Goal: Task Accomplishment & Management: Complete application form

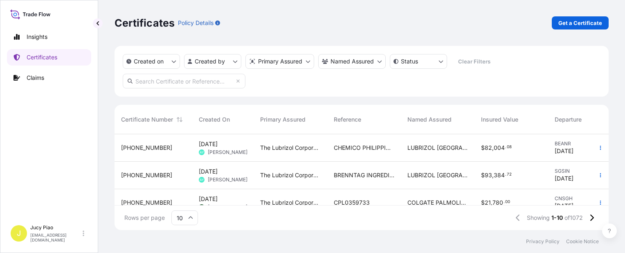
scroll to position [94, 488]
click at [567, 21] on p "Get a Certificate" at bounding box center [581, 23] width 44 height 8
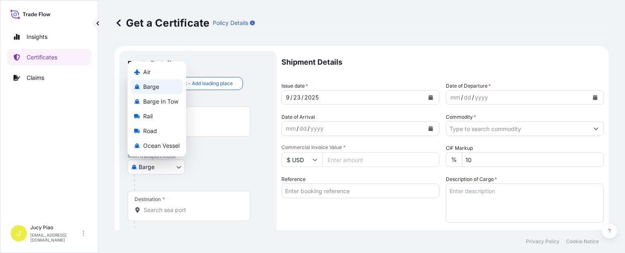
click at [162, 168] on body "Insights Certificates Claims J Jucy Piao [EMAIL_ADDRESS][DOMAIN_NAME] Get a Cer…" at bounding box center [312, 126] width 625 height 253
click at [161, 147] on span "Ocean Vessel" at bounding box center [161, 146] width 36 height 8
select select "Ocean Vessel"
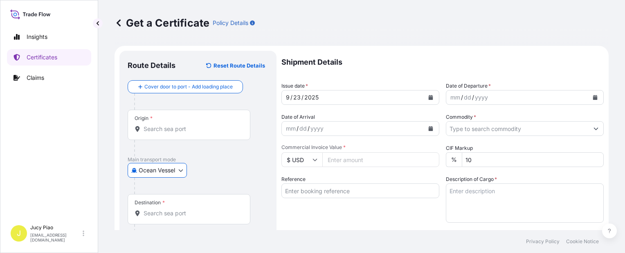
click at [332, 196] on input "Reference" at bounding box center [361, 190] width 158 height 15
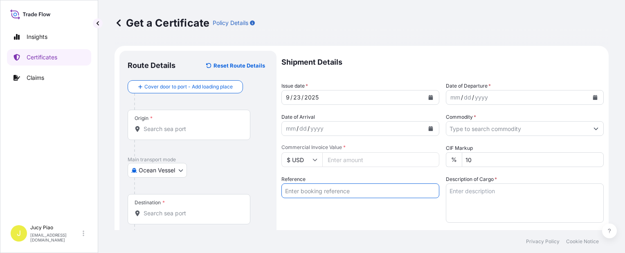
paste input "6395990593"
type input "6395990593"
click at [327, 210] on div "Reference 6395990593" at bounding box center [361, 198] width 158 height 47
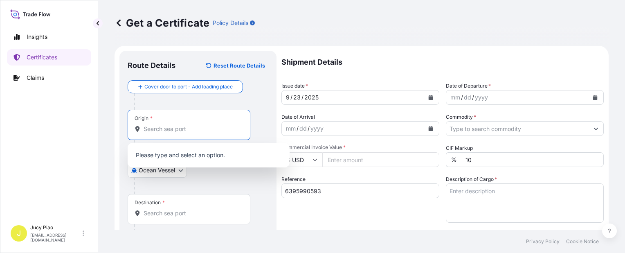
click at [168, 126] on input "Origin *" at bounding box center [192, 129] width 97 height 8
paste input "[GEOGRAPHIC_DATA]"
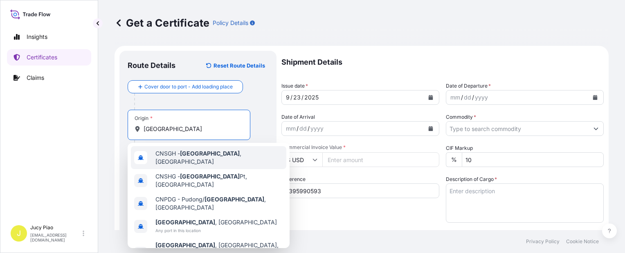
click at [177, 158] on span "CNSGH - [GEOGRAPHIC_DATA] , [GEOGRAPHIC_DATA]" at bounding box center [220, 157] width 128 height 16
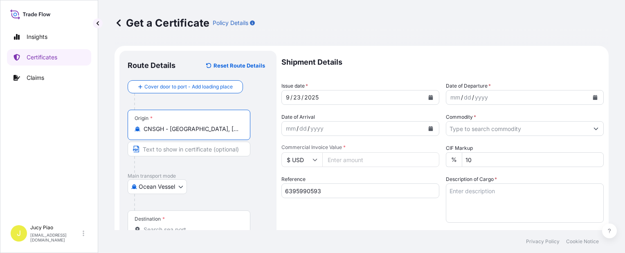
drag, startPoint x: 175, startPoint y: 129, endPoint x: 217, endPoint y: 135, distance: 42.2
click at [217, 133] on div "Origin * CNSGH - [GEOGRAPHIC_DATA], [GEOGRAPHIC_DATA]" at bounding box center [189, 125] width 123 height 30
type input "CNSGH - [GEOGRAPHIC_DATA], [GEOGRAPHIC_DATA]"
click at [203, 151] on input "Text to appear on certificate" at bounding box center [189, 149] width 123 height 15
paste input "[GEOGRAPHIC_DATA], [GEOGRAPHIC_DATA]"
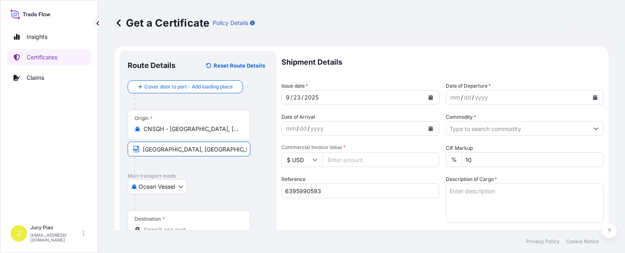
type input "[GEOGRAPHIC_DATA], [GEOGRAPHIC_DATA]"
click at [214, 188] on div "Ocean Vessel Air Barge Barge in Tow Rail Road [GEOGRAPHIC_DATA]" at bounding box center [198, 186] width 141 height 15
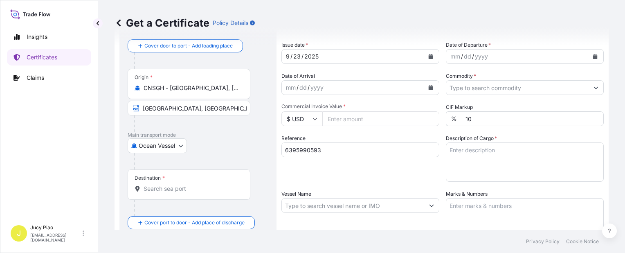
scroll to position [82, 0]
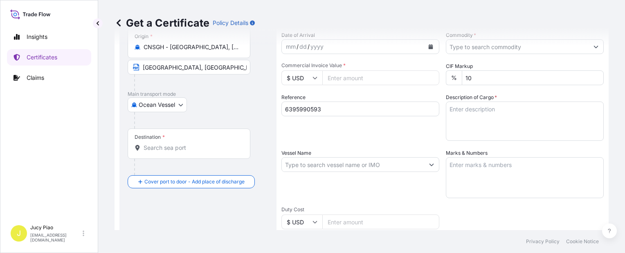
click at [196, 153] on div "Destination *" at bounding box center [189, 144] width 123 height 30
click at [196, 152] on input "Destination *" at bounding box center [192, 148] width 97 height 8
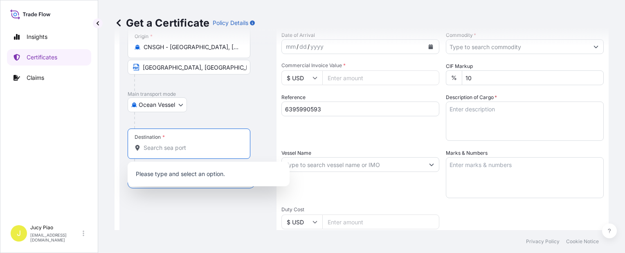
click at [176, 153] on div "Destination *" at bounding box center [189, 144] width 123 height 30
click at [176, 152] on input "Destination *" at bounding box center [192, 148] width 97 height 8
paste input "INCHEON"
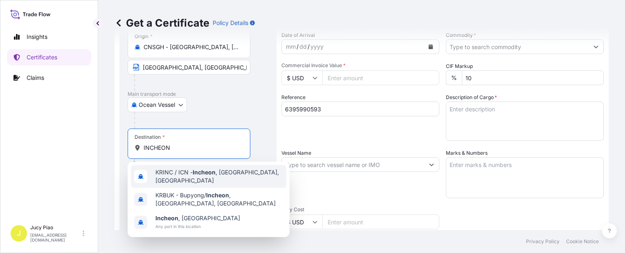
click at [179, 178] on span "KRINC / ICN - [GEOGRAPHIC_DATA] , [GEOGRAPHIC_DATA], [GEOGRAPHIC_DATA]" at bounding box center [220, 176] width 128 height 16
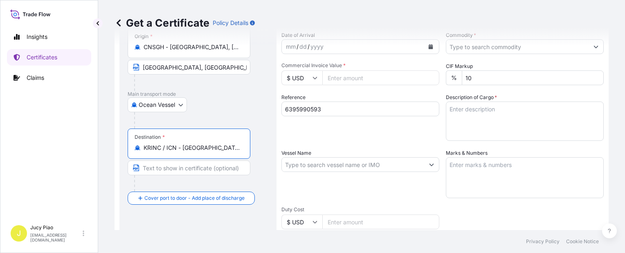
scroll to position [0, 2]
drag, startPoint x: 183, startPoint y: 148, endPoint x: 258, endPoint y: 147, distance: 74.9
click at [258, 147] on div "Destination * KRINC / ICN - [GEOGRAPHIC_DATA], [GEOGRAPHIC_DATA], [GEOGRAPHIC_D…" at bounding box center [198, 160] width 141 height 63
type input "KRINC / ICN - [GEOGRAPHIC_DATA], [GEOGRAPHIC_DATA], [GEOGRAPHIC_DATA]"
click at [162, 171] on input "Text to appear on certificate" at bounding box center [189, 167] width 123 height 15
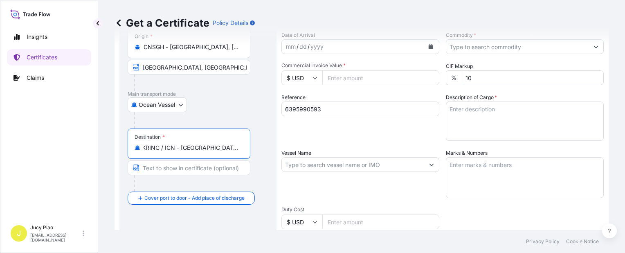
paste input "[GEOGRAPHIC_DATA], [GEOGRAPHIC_DATA], [GEOGRAPHIC_DATA]"
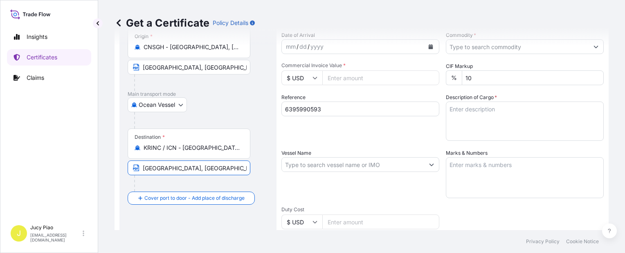
type input "[GEOGRAPHIC_DATA], [GEOGRAPHIC_DATA], [GEOGRAPHIC_DATA]"
click at [241, 109] on div "Ocean Vessel Air Barge Barge in Tow Rail Road [GEOGRAPHIC_DATA]" at bounding box center [198, 104] width 141 height 15
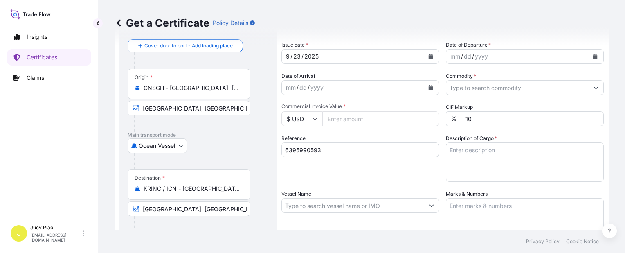
click at [297, 58] on div "23" at bounding box center [297, 57] width 9 height 10
click at [297, 56] on div "23" at bounding box center [297, 57] width 9 height 10
click at [450, 56] on div "mm" at bounding box center [455, 57] width 11 height 10
click at [451, 56] on div "mm" at bounding box center [455, 57] width 11 height 10
click at [472, 86] on input "Commodity *" at bounding box center [518, 87] width 142 height 15
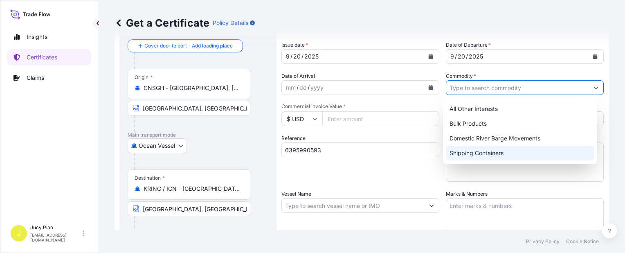
click at [461, 150] on div "Shipping Containers" at bounding box center [521, 153] width 148 height 15
type input "Shipping Containers"
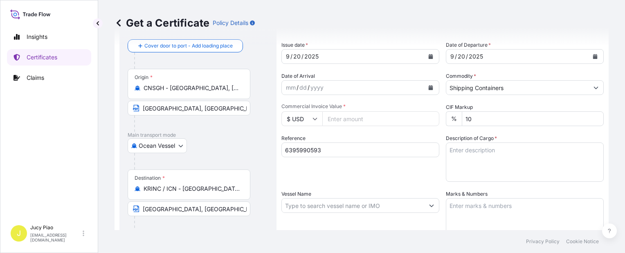
click at [360, 121] on input "Commercial Invoice Value *" at bounding box center [381, 118] width 117 height 15
type input "17947.4"
click at [483, 172] on textarea "Description of Cargo *" at bounding box center [525, 161] width 158 height 39
click at [513, 163] on textarea "Description of Cargo *" at bounding box center [525, 161] width 158 height 39
paste textarea "CARBOPOL(R) AQUA SF-1 POLYMER,"
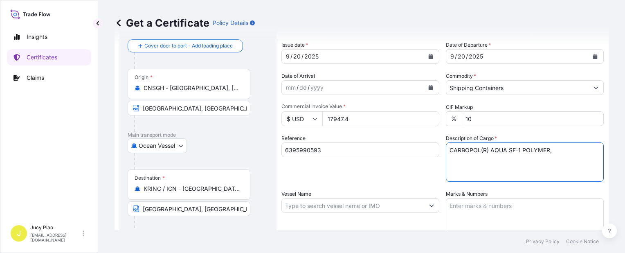
paste textarea "55G PL OH D"
click at [464, 160] on textarea "CARBOPOL(R) AQUA SF-1 POLYMER, 55G PL OH D" at bounding box center [525, 161] width 158 height 39
paste textarea "20 PALLETS (80 DRUMS)"
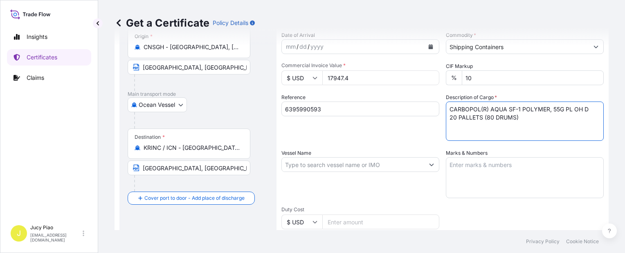
type textarea "CARBOPOL(R) AQUA SF-1 POLYMER, 55G PL OH D 20 PALLETS (80 DRUMS)"
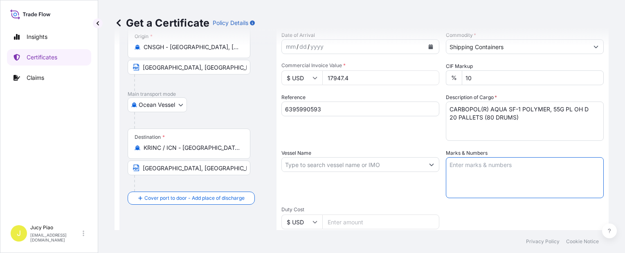
click at [496, 171] on textarea "Marks & Numbers" at bounding box center [525, 177] width 158 height 41
paste textarea "PO# 4503919602"
type textarea "PO# 4503919602"
click at [314, 167] on input "Vessel Name" at bounding box center [353, 164] width 142 height 15
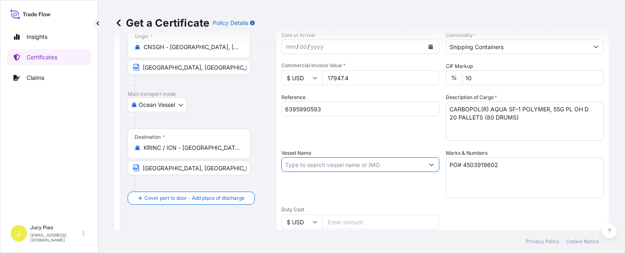
paste input "[PERSON_NAME]"
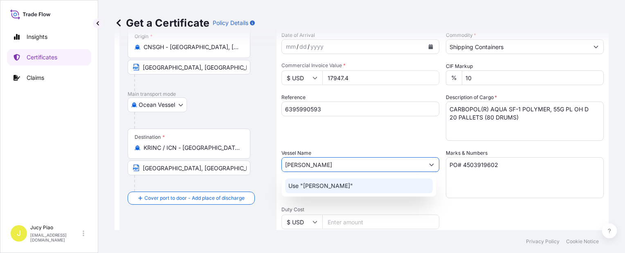
click at [317, 185] on p "Use "[PERSON_NAME]"" at bounding box center [321, 186] width 65 height 8
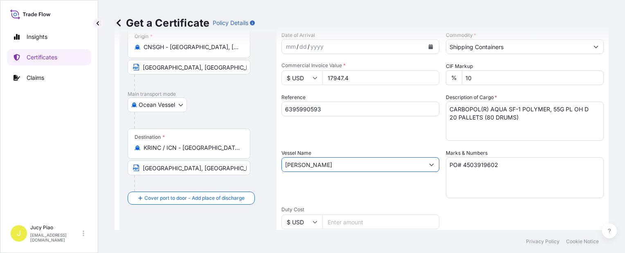
type input "[PERSON_NAME]"
click at [342, 185] on div "Vessel Name [PERSON_NAME]" at bounding box center [361, 173] width 158 height 49
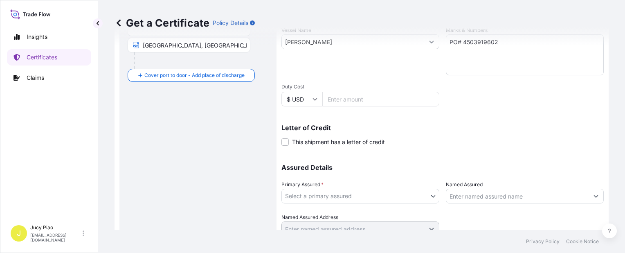
scroll to position [238, 0]
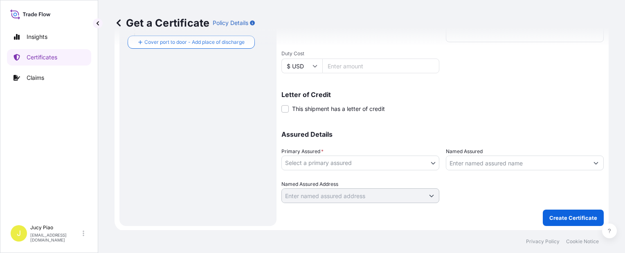
click at [343, 165] on body "0 options available. 1 option available. Insights Certificates Claims J Jucy Pi…" at bounding box center [312, 126] width 625 height 253
click at [329, 183] on div "The Lubrizol Corporation" at bounding box center [359, 183] width 148 height 15
select select "31566"
click at [329, 182] on label "Named Assured Address" at bounding box center [310, 184] width 57 height 8
click at [460, 166] on input "Named Assured" at bounding box center [518, 163] width 142 height 15
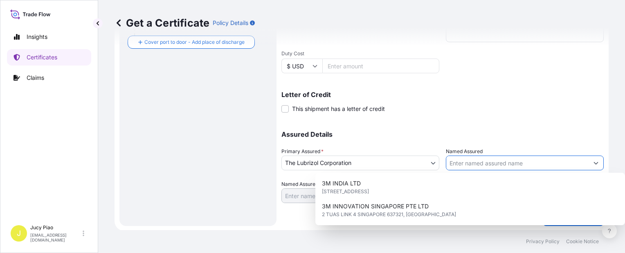
paste input "LUBRIZOL KOREA"
type input "LUBRIZOL KOREA"
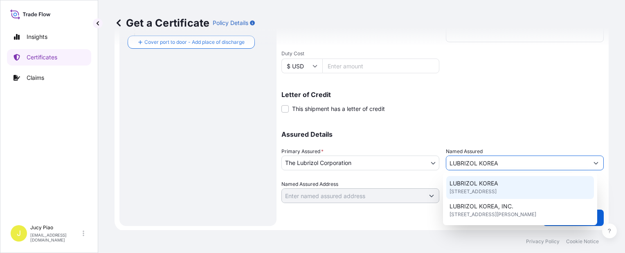
click at [463, 183] on span "LUBRIZOL KOREA" at bounding box center [474, 183] width 49 height 8
type input "4F, [STREET_ADDRESS][PERSON_NAME]"
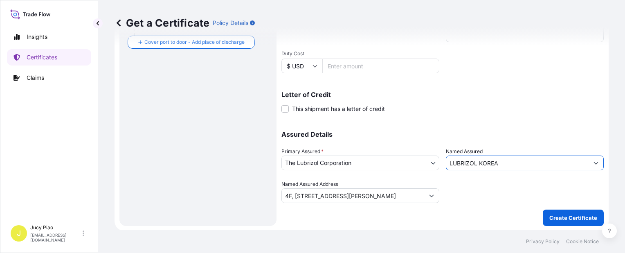
type input "LUBRIZOL KOREA"
click at [471, 183] on div at bounding box center [525, 191] width 158 height 23
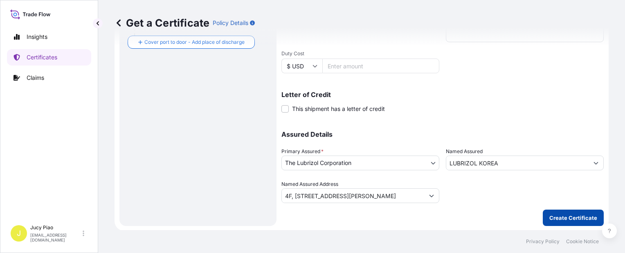
click at [550, 215] on p "Create Certificate" at bounding box center [574, 218] width 48 height 8
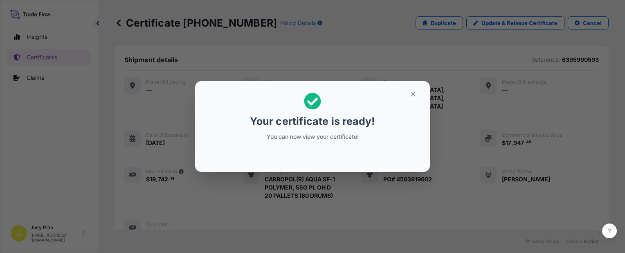
click at [414, 94] on icon "button" at bounding box center [413, 93] width 7 height 7
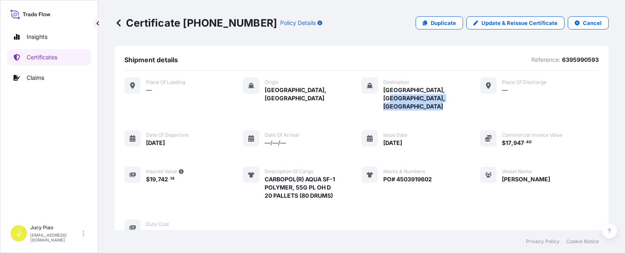
click at [414, 94] on div "Place of Loading — Origin [GEOGRAPHIC_DATA], [GEOGRAPHIC_DATA] Destination [GEO…" at bounding box center [361, 156] width 475 height 159
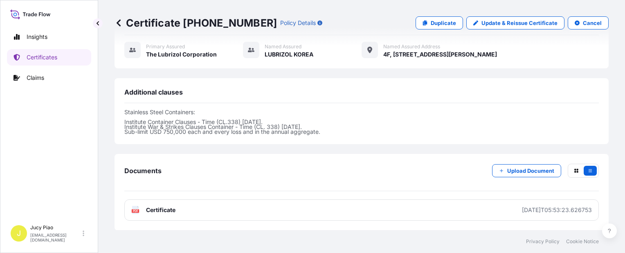
scroll to position [278, 0]
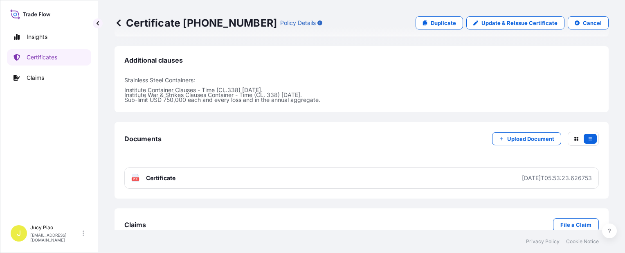
click at [446, 171] on div "Documents Upload Document PDF Certificate [DATE]T05:53:23.626753" at bounding box center [362, 160] width 494 height 77
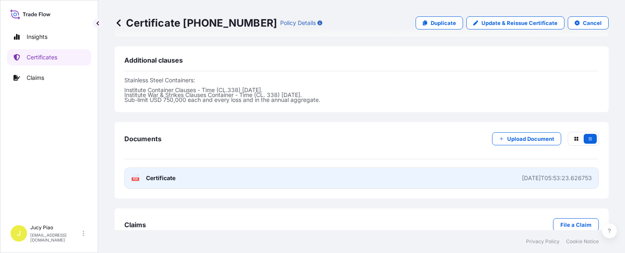
click at [410, 167] on link "PDF Certificate [DATE]T05:53:23.626753" at bounding box center [361, 177] width 475 height 21
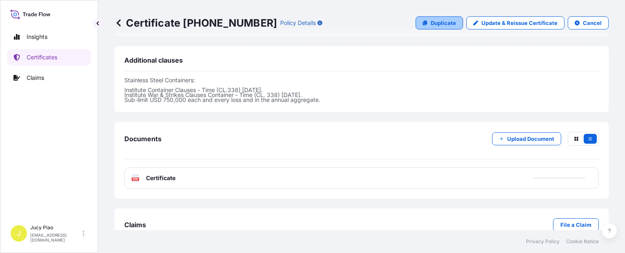
click at [432, 27] on link "Duplicate" at bounding box center [439, 22] width 47 height 13
select select "Ocean Vessel"
select select "31566"
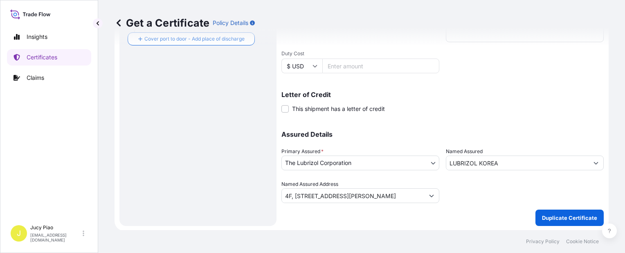
scroll to position [33, 0]
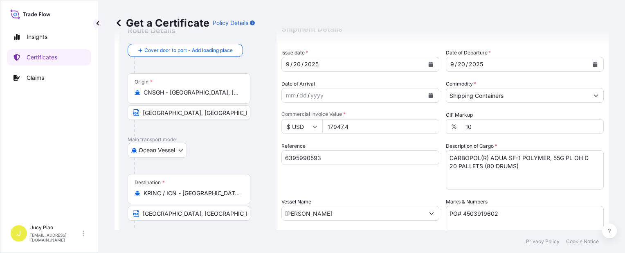
click at [328, 158] on input "6395990593" at bounding box center [361, 157] width 158 height 15
drag, startPoint x: 244, startPoint y: 153, endPoint x: 260, endPoint y: 156, distance: 15.6
click at [242, 152] on form "Route Details Cover door to port - Add loading place Place of loading Road / [G…" at bounding box center [362, 224] width 494 height 423
paste input "4922"
type input "6395994922"
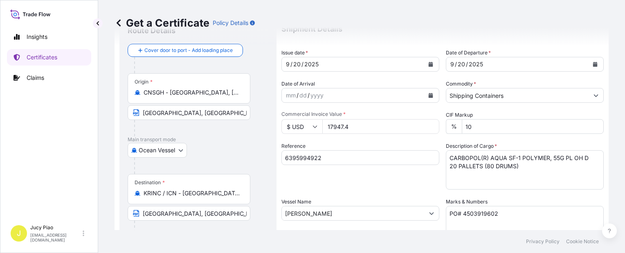
click at [345, 189] on div "Shipment Details Issue date * [DATE] Date of Departure * [DATE] Date of Arrival…" at bounding box center [443, 213] width 323 height 390
click at [526, 172] on textarea "CARBOPOL(R) AQUA SF-1 POLYMER, 55G PL OH D 20 PALLETS (80 DRUMS)" at bounding box center [525, 169] width 158 height 39
drag, startPoint x: 524, startPoint y: 168, endPoint x: 370, endPoint y: 118, distance: 161.7
click at [381, 123] on div "Shipment Details Issue date * [DATE] Date of Departure * [DATE] Date of Arrival…" at bounding box center [443, 213] width 323 height 390
paste textarea
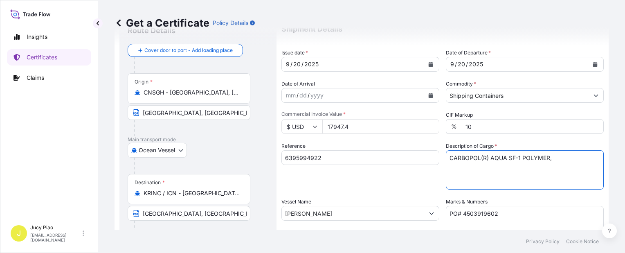
paste textarea "55G PL OH D"
click at [592, 159] on textarea "CARBOPOL(R) AQUA SF-1 POLYMER, 55G PL OH D 20 PALLETS (80 DRUMS)" at bounding box center [525, 169] width 158 height 39
paste textarea "MERQUAT(TM) 550PR POLYMER,"
paste textarea "1H1 PLASTIC DRUM"
paste textarea "80 PALLETS (320 DRUMS)"
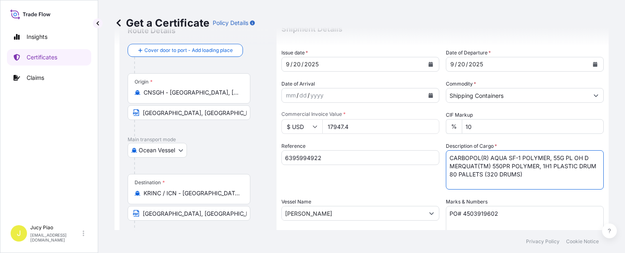
type textarea "CARBOPOL(R) AQUA SF-1 POLYMER, 55G PL OH D MERQUAT(TM) 550PR POLYMER, 1H1 PLAST…"
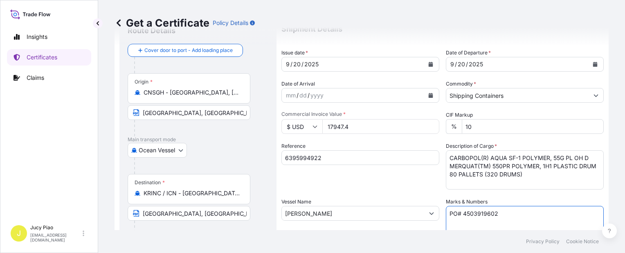
drag, startPoint x: 493, startPoint y: 214, endPoint x: 402, endPoint y: 202, distance: 92.6
click at [402, 202] on div "Shipment Details Issue date * [DATE] Date of Departure * [DATE] Date of Arrival…" at bounding box center [443, 213] width 323 height 390
paste textarea
paste textarea "4503926571 &"
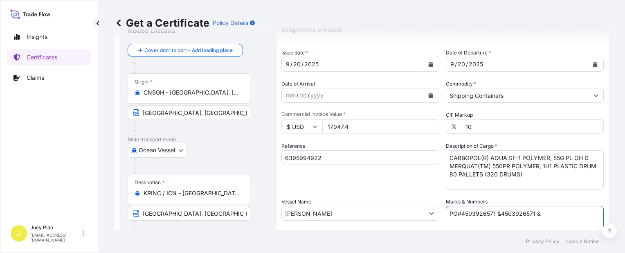
drag, startPoint x: 498, startPoint y: 214, endPoint x: 558, endPoint y: 211, distance: 59.8
click at [558, 211] on textarea "PO# 4503919602" at bounding box center [525, 226] width 158 height 41
paste textarea "4503926572 &"
paste textarea "4503926579 &"
paste textarea "4503926573"
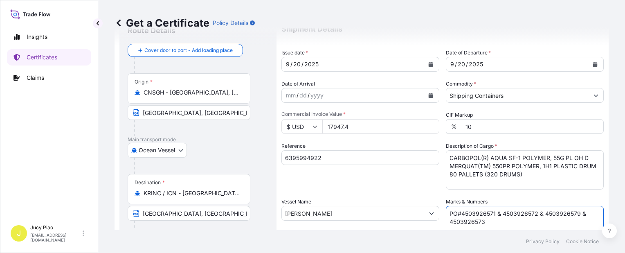
type textarea "PO#4503926571 & 4503926572 & 4503926579 & 4503926573"
click at [360, 130] on input "17947.4" at bounding box center [381, 126] width 117 height 15
drag, startPoint x: 327, startPoint y: 125, endPoint x: 317, endPoint y: 124, distance: 10.3
click at [317, 124] on div "$ USD 17947.4" at bounding box center [361, 126] width 158 height 15
type input "65746.2"
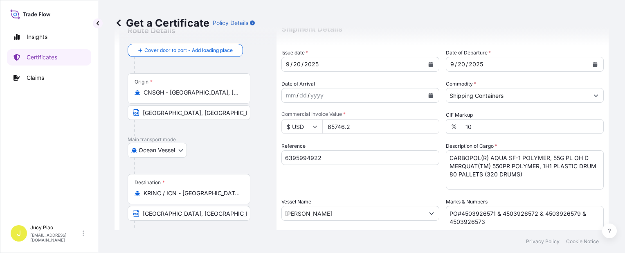
click at [350, 140] on div "Shipment Details Issue date * [DATE] Date of Departure * [DATE] Date of Arrival…" at bounding box center [443, 213] width 323 height 390
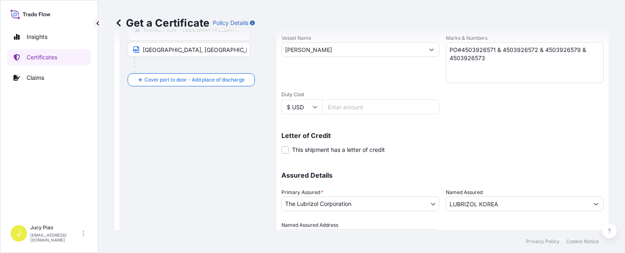
scroll to position [238, 0]
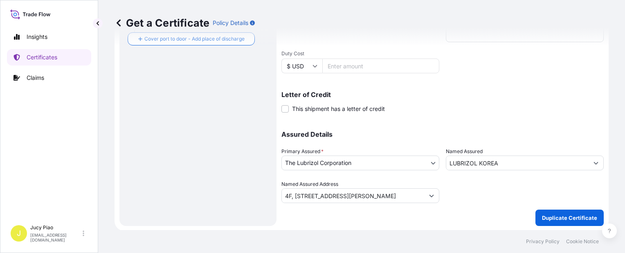
click at [427, 132] on p "Assured Details" at bounding box center [443, 134] width 323 height 7
click at [553, 215] on p "Duplicate Certificate" at bounding box center [569, 218] width 55 height 8
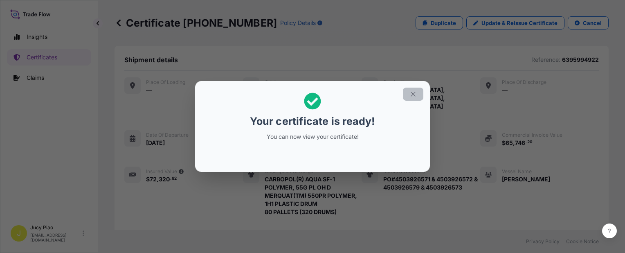
click at [412, 96] on icon "button" at bounding box center [413, 93] width 7 height 7
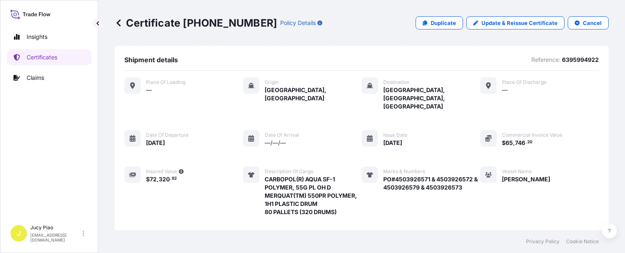
click at [458, 104] on div "Place of Loading — Origin [GEOGRAPHIC_DATA], [GEOGRAPHIC_DATA] Destination [GEO…" at bounding box center [361, 164] width 475 height 175
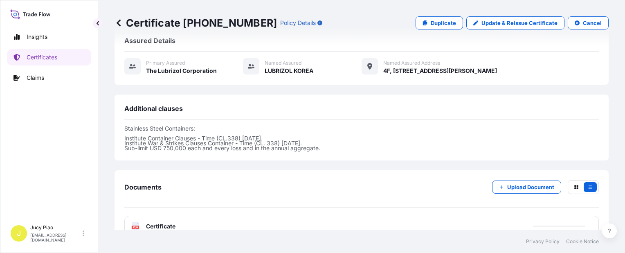
scroll to position [287, 0]
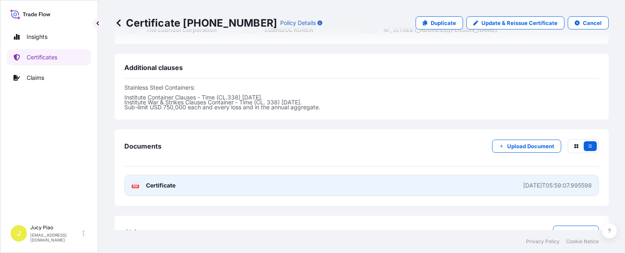
click at [459, 175] on link "PDF Certificate [DATE]T05:59:07.995598" at bounding box center [361, 185] width 475 height 21
